Goal: Transaction & Acquisition: Purchase product/service

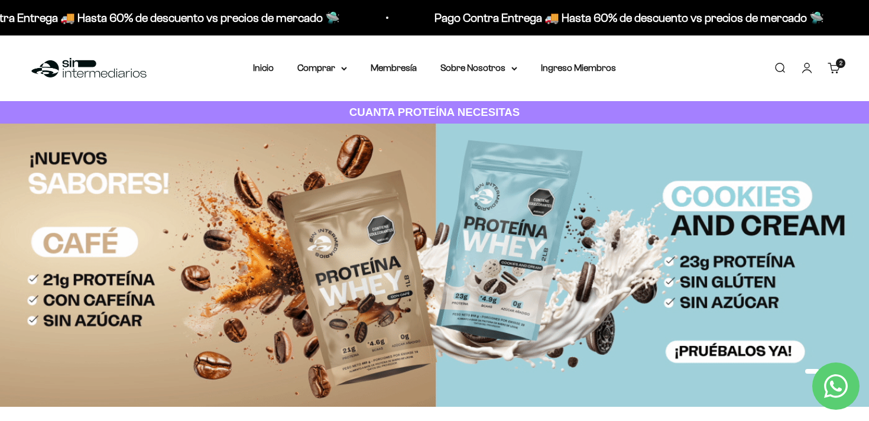
click at [837, 69] on link "Carrito 2 artículos 2" at bounding box center [833, 67] width 13 height 13
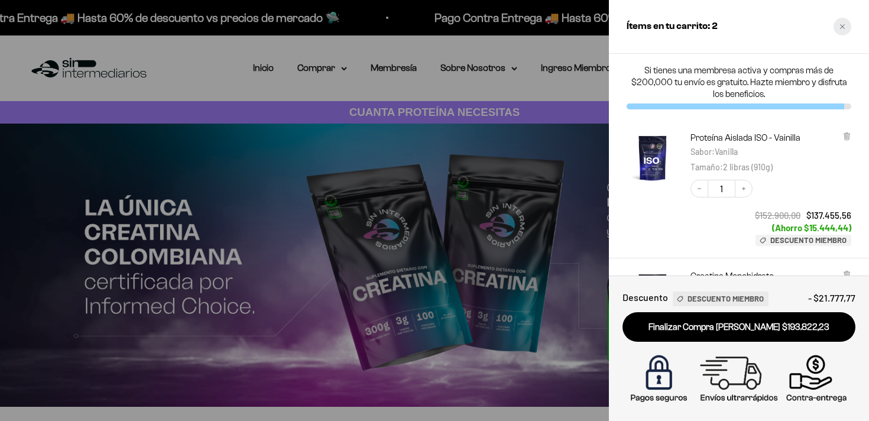
click at [843, 34] on div "Close cart" at bounding box center [842, 27] width 18 height 18
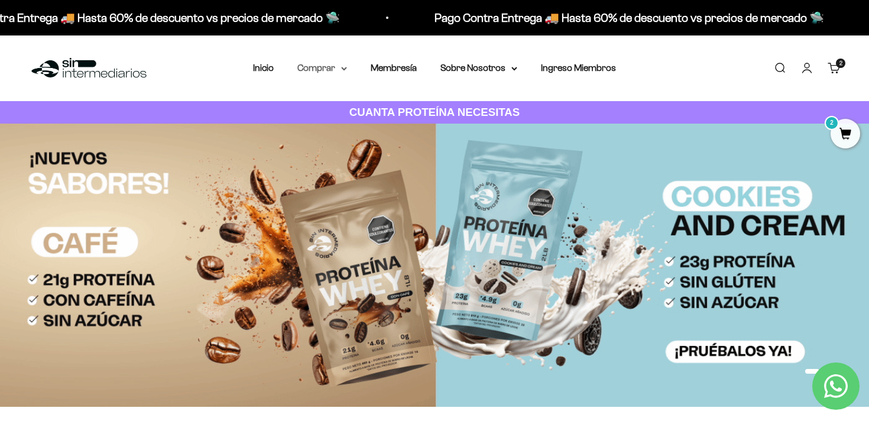
click at [334, 69] on summary "Comprar" at bounding box center [322, 67] width 50 height 15
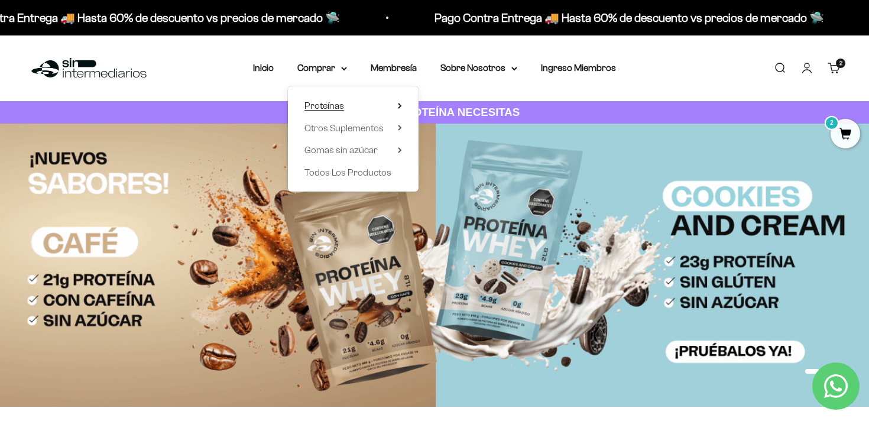
click at [330, 100] on span "Proteínas" at bounding box center [324, 105] width 40 height 10
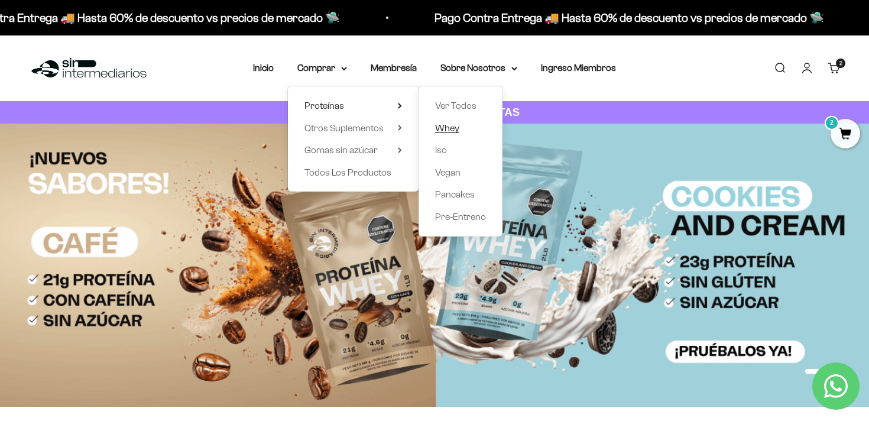
click at [448, 127] on span "Whey" at bounding box center [447, 128] width 24 height 10
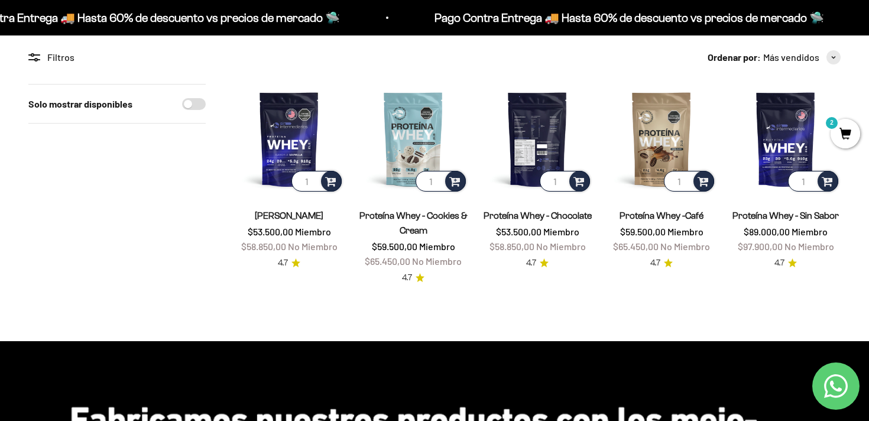
scroll to position [96, 0]
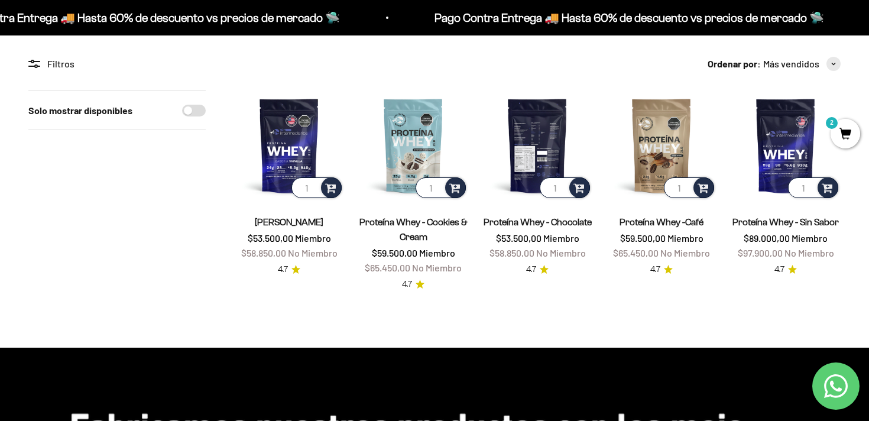
click at [548, 150] on img at bounding box center [537, 145] width 110 height 110
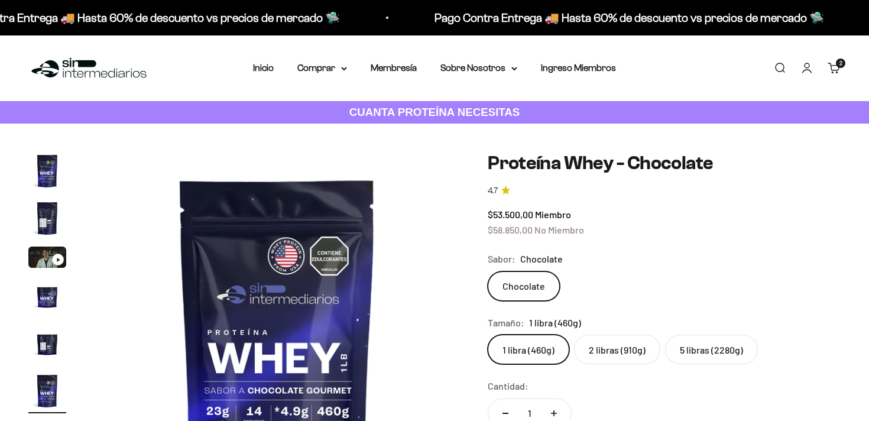
scroll to position [79, 0]
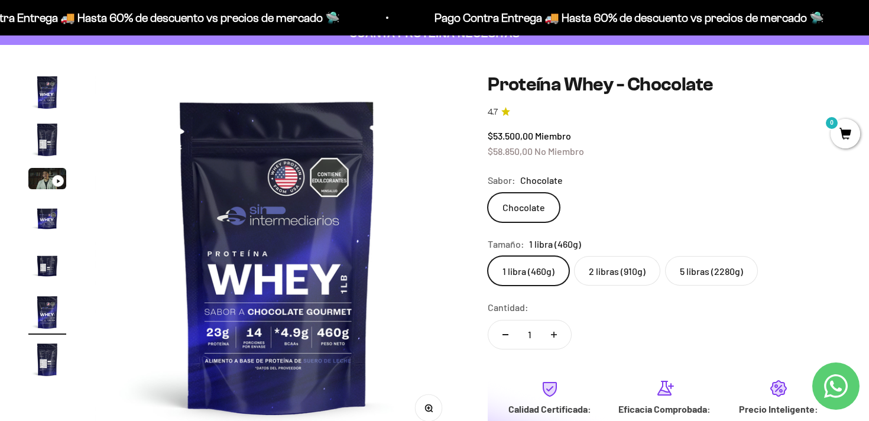
click at [716, 271] on label "5 libras (2280g)" at bounding box center [711, 271] width 93 height 30
click at [488, 256] on input "5 libras (2280g)" at bounding box center [487, 255] width 1 height 1
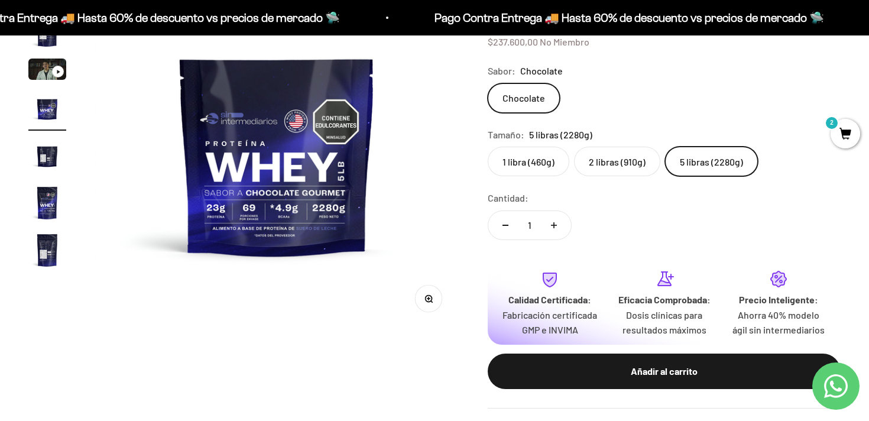
scroll to position [219, 0]
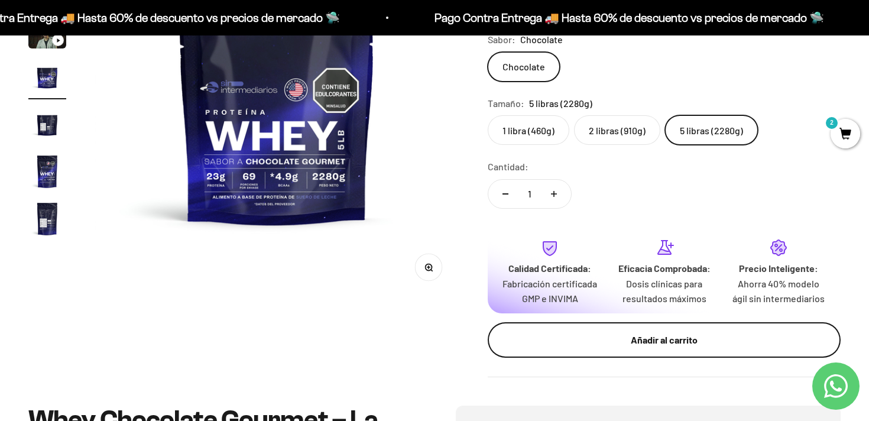
click at [629, 348] on div "Añadir al carrito" at bounding box center [664, 339] width 306 height 15
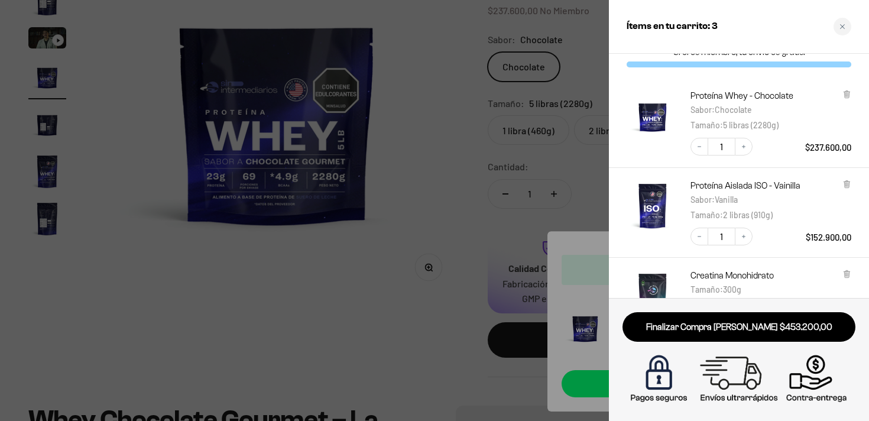
scroll to position [27, 0]
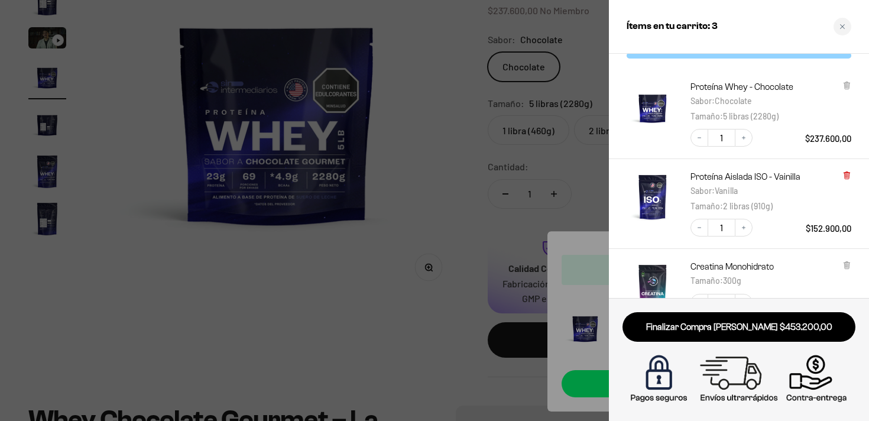
click at [845, 176] on icon at bounding box center [846, 176] width 5 height 6
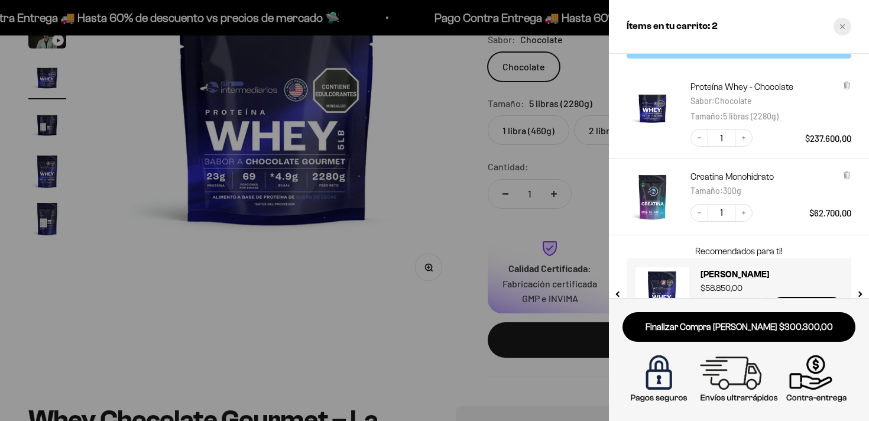
click at [845, 25] on div "Close cart" at bounding box center [842, 27] width 18 height 18
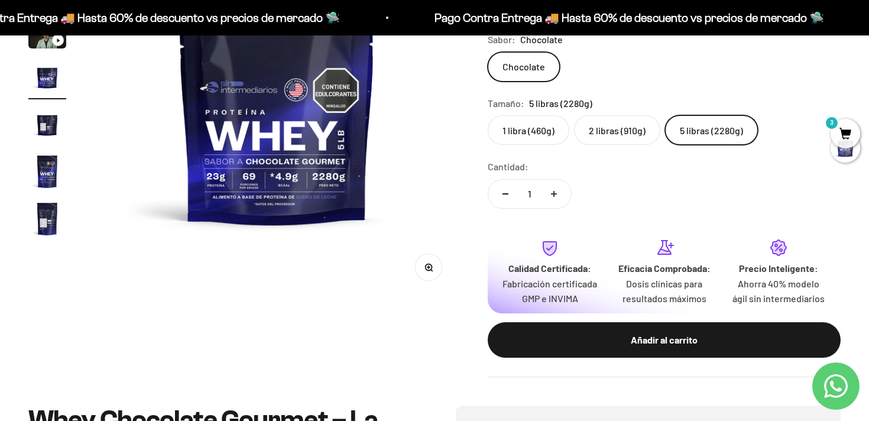
scroll to position [0, 0]
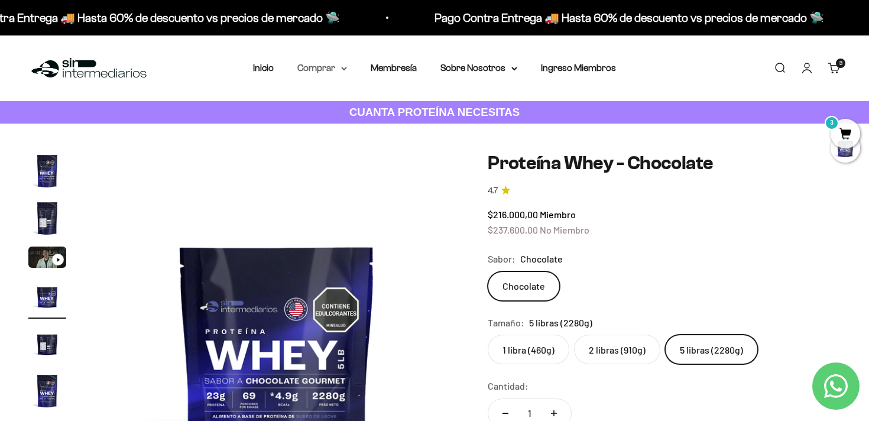
click at [316, 67] on summary "Comprar" at bounding box center [322, 67] width 50 height 15
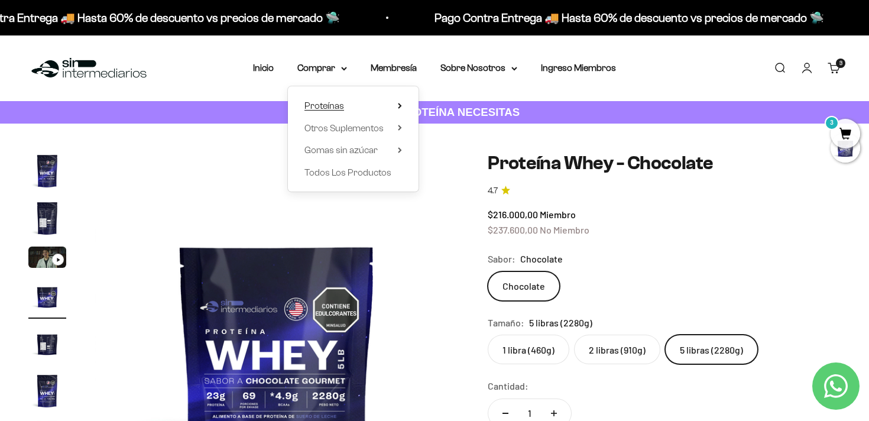
click at [339, 107] on span "Proteínas" at bounding box center [324, 105] width 40 height 10
click at [445, 125] on span "Whey" at bounding box center [447, 128] width 24 height 10
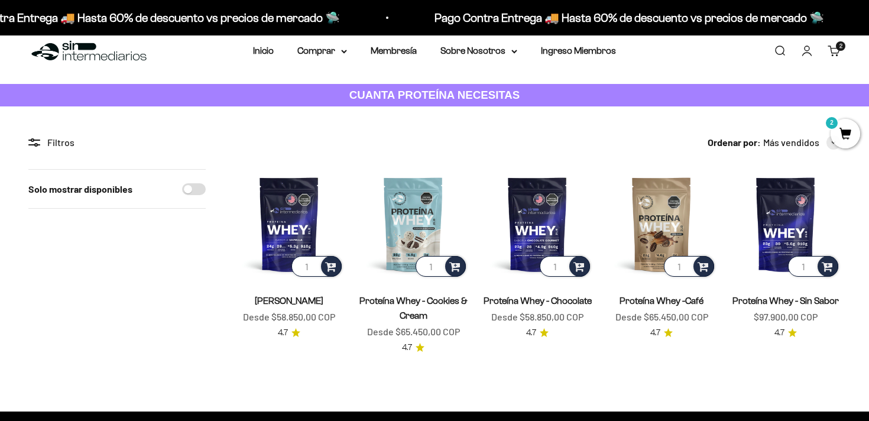
scroll to position [31, 0]
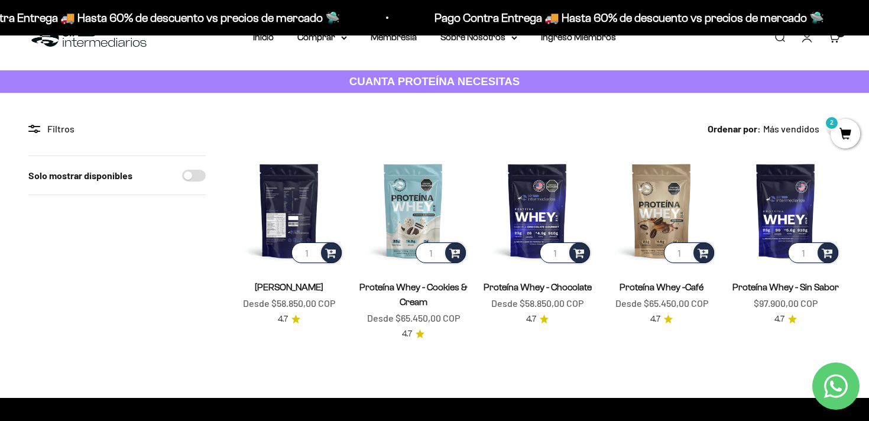
click at [298, 206] on img at bounding box center [289, 210] width 110 height 110
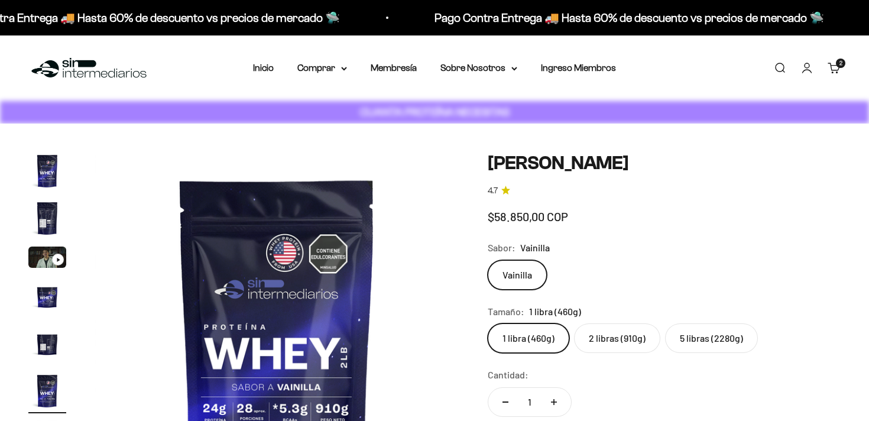
scroll to position [0, 1895]
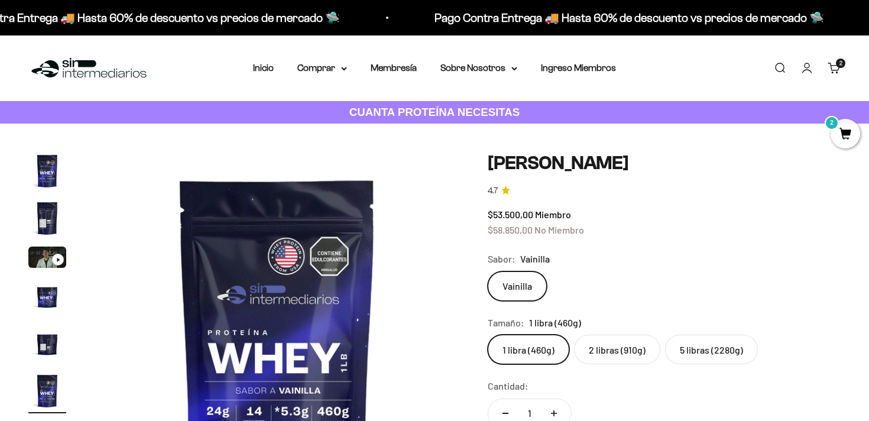
click at [717, 350] on label "5 libras (2280g)" at bounding box center [711, 350] width 93 height 30
click at [488, 335] on input "5 libras (2280g)" at bounding box center [487, 334] width 1 height 1
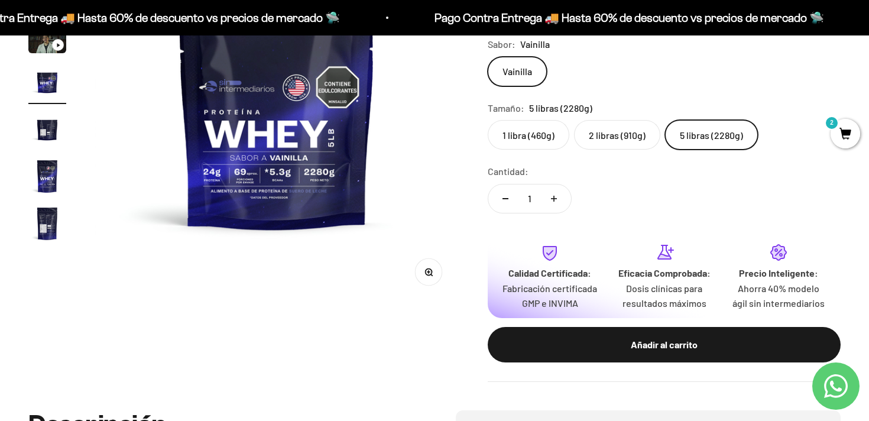
scroll to position [216, 0]
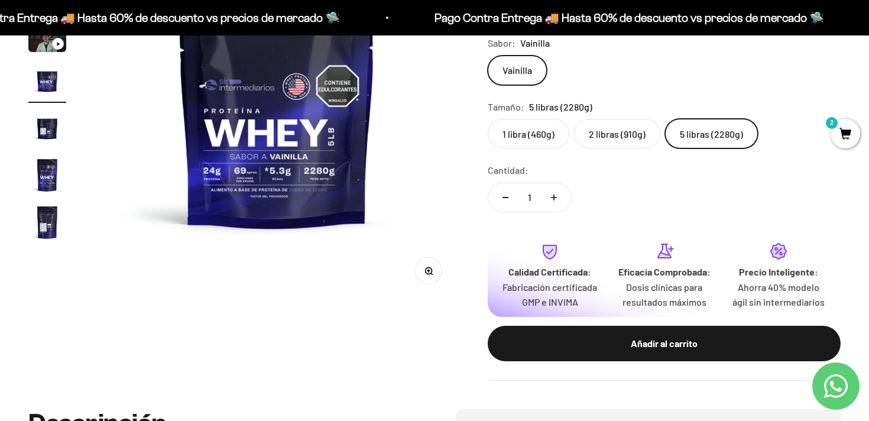
click at [615, 141] on label "2 libras (910g)" at bounding box center [617, 134] width 86 height 30
click at [488, 119] on input "2 libras (910g)" at bounding box center [487, 118] width 1 height 1
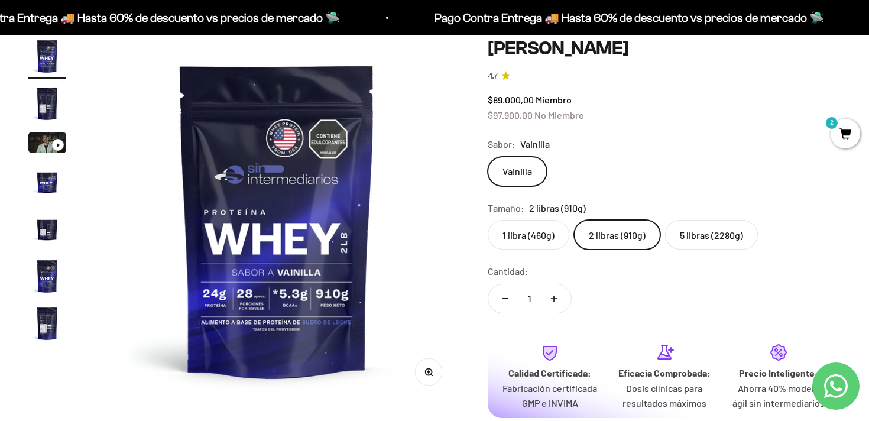
scroll to position [106, 0]
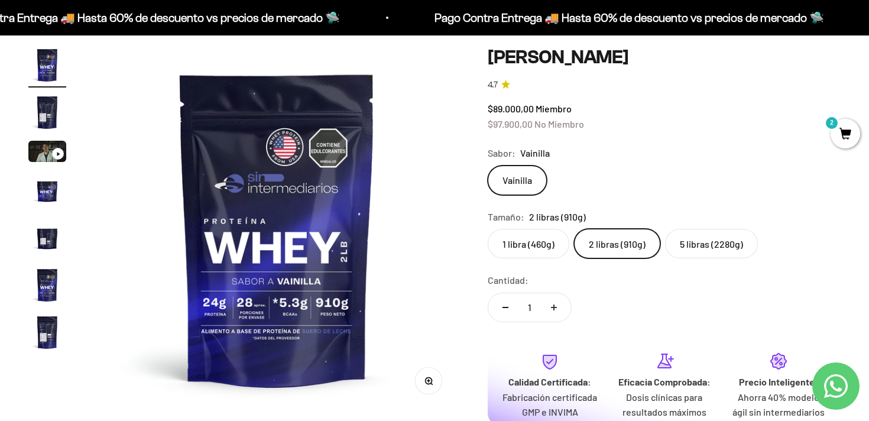
click at [705, 249] on label "5 libras (2280g)" at bounding box center [711, 244] width 93 height 30
click at [488, 229] on input "5 libras (2280g)" at bounding box center [487, 228] width 1 height 1
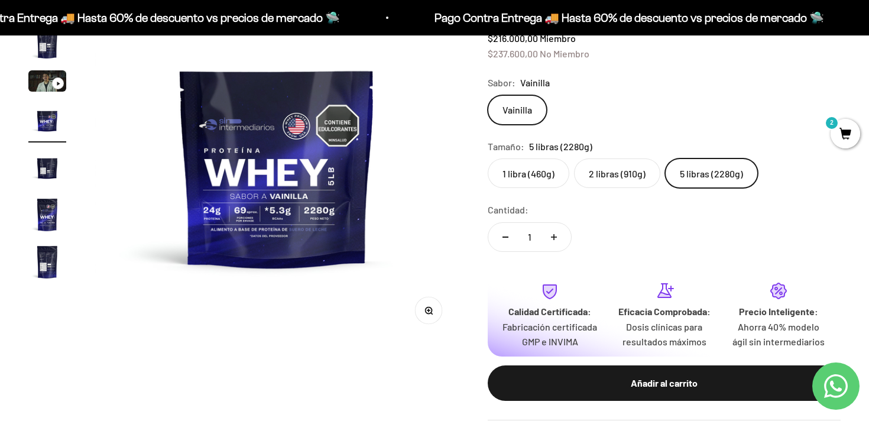
scroll to position [210, 0]
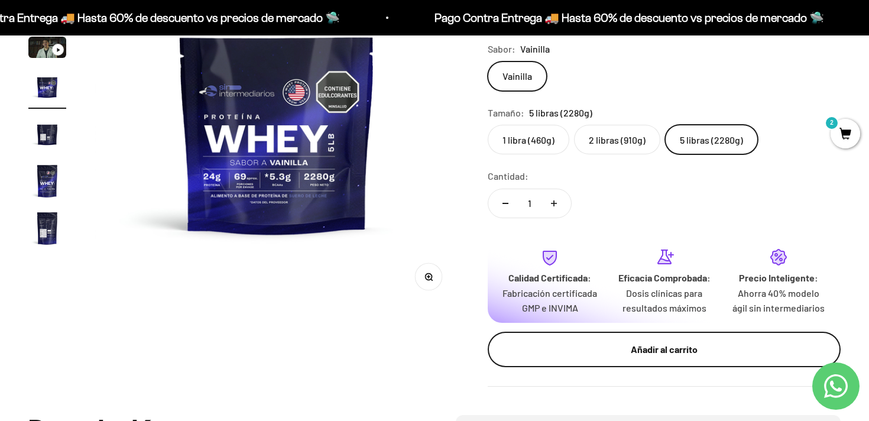
click at [628, 357] on div "Añadir al carrito" at bounding box center [664, 349] width 306 height 15
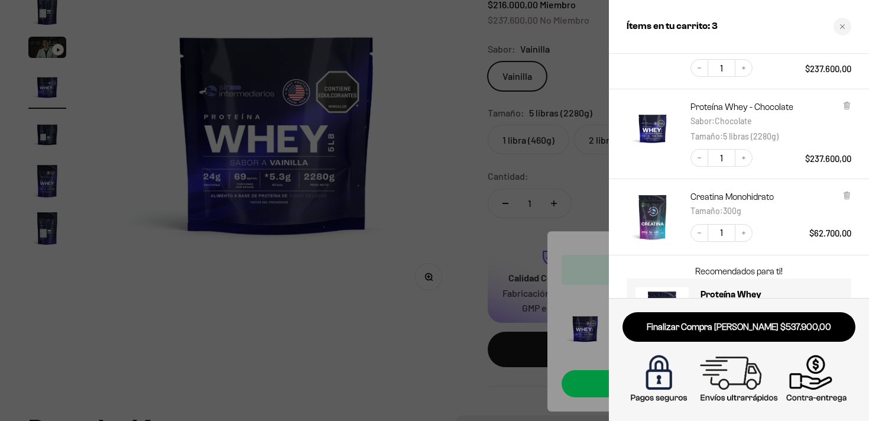
scroll to position [158, 0]
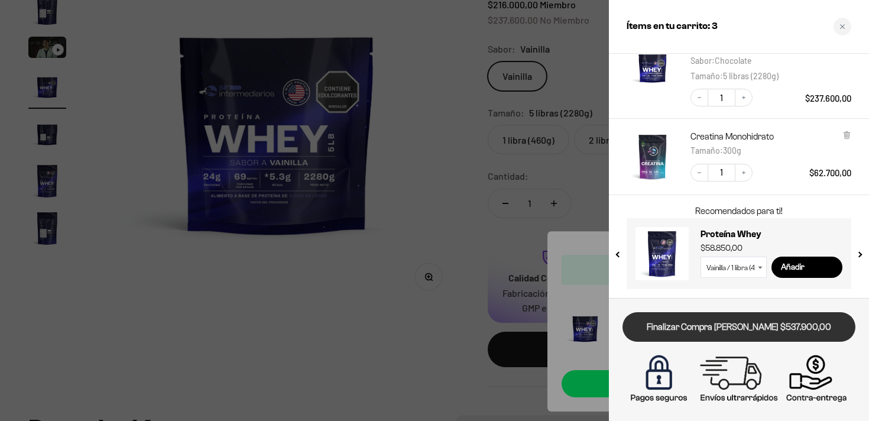
click at [708, 325] on link "Finalizar Compra [PERSON_NAME] $537.900,00" at bounding box center [738, 327] width 233 height 30
